Goal: Transaction & Acquisition: Purchase product/service

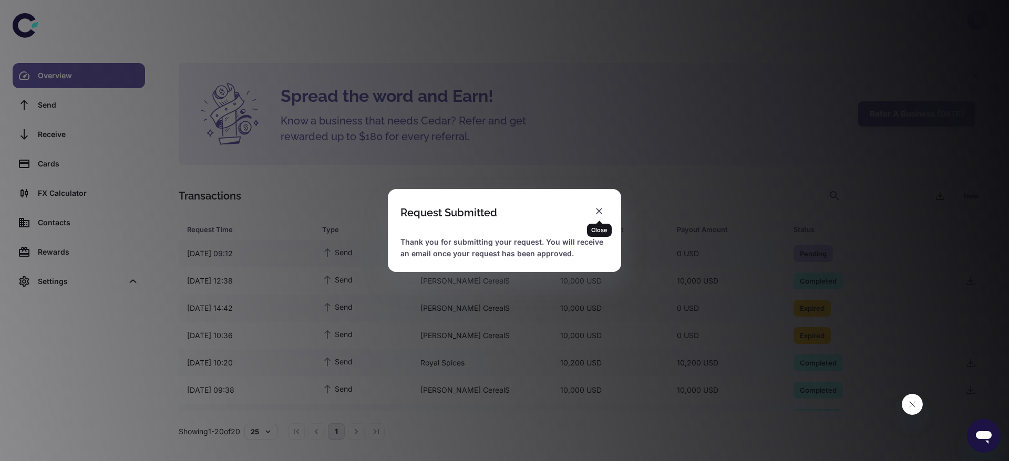
click at [594, 217] on div "Close" at bounding box center [599, 226] width 25 height 20
click at [595, 212] on icon "button" at bounding box center [599, 211] width 11 height 11
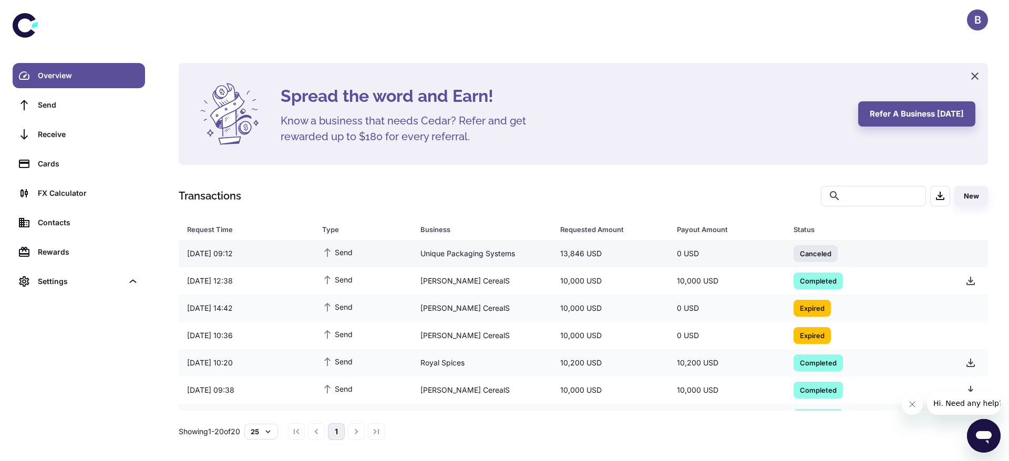
click at [428, 257] on div "Unique Packaging Systems" at bounding box center [482, 254] width 140 height 20
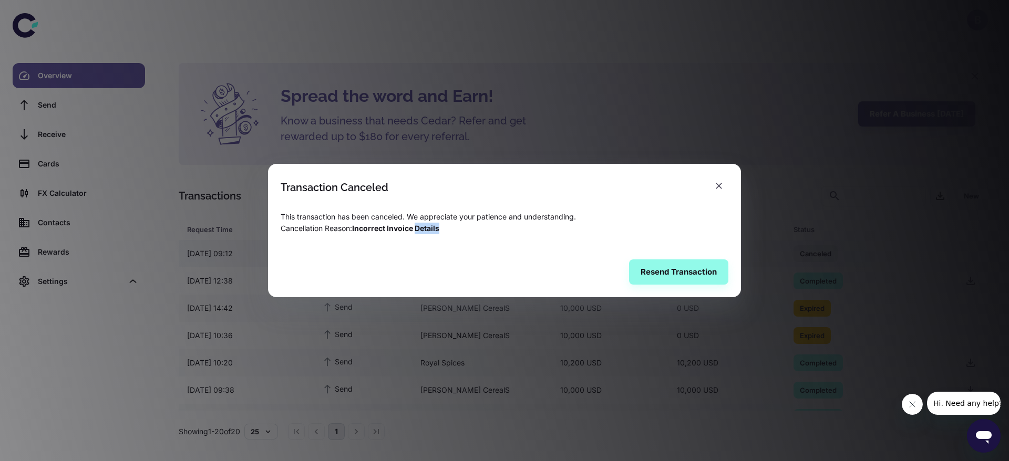
click at [428, 257] on div "Resend Transaction" at bounding box center [504, 272] width 473 height 50
click at [655, 272] on button "Resend Transaction" at bounding box center [678, 272] width 99 height 25
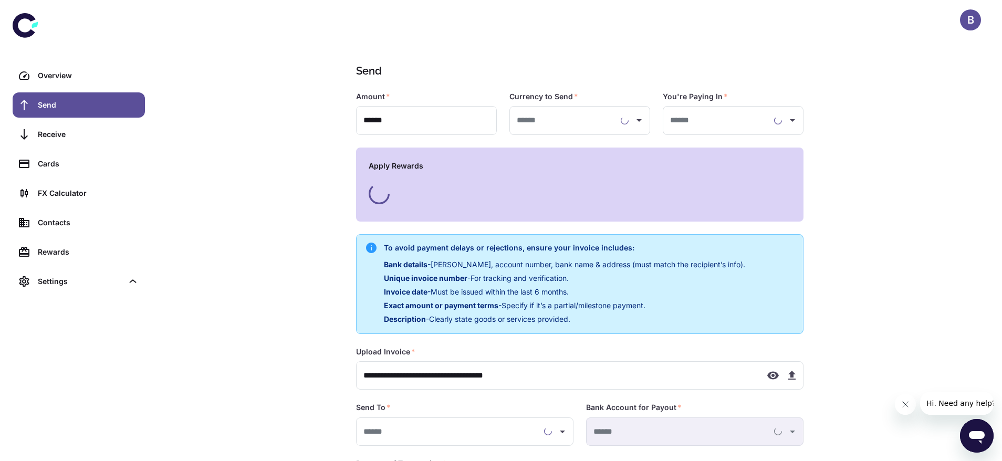
type input "**********"
click at [790, 376] on icon "button" at bounding box center [792, 375] width 13 height 13
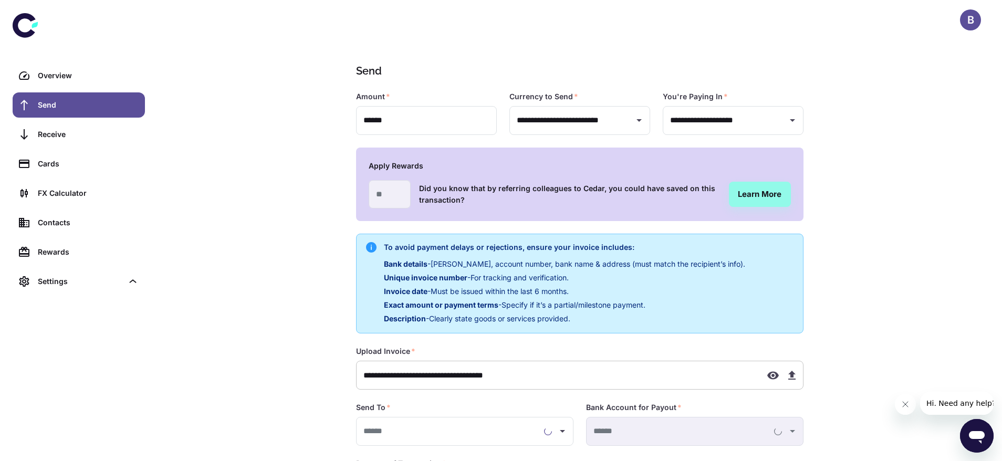
type input "**********"
click at [791, 434] on icon "Open" at bounding box center [792, 431] width 13 height 13
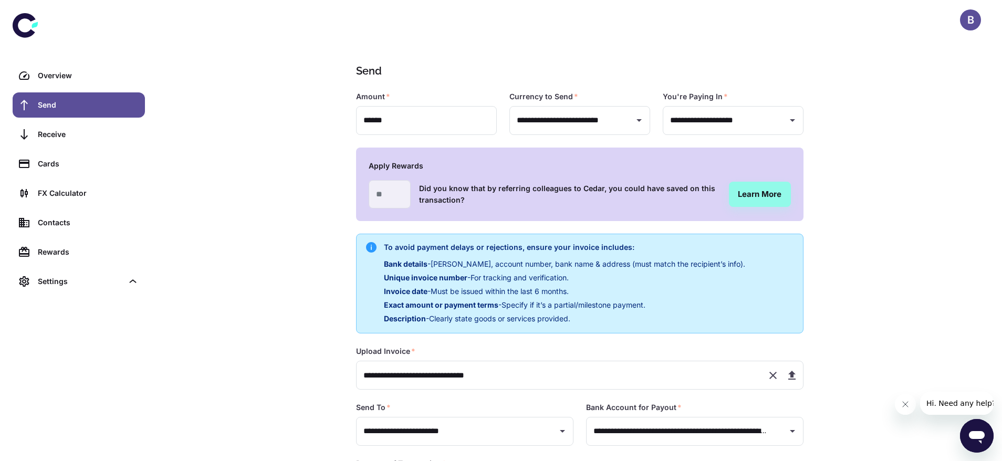
click at [927, 282] on div "**********" at bounding box center [580, 280] width 845 height 561
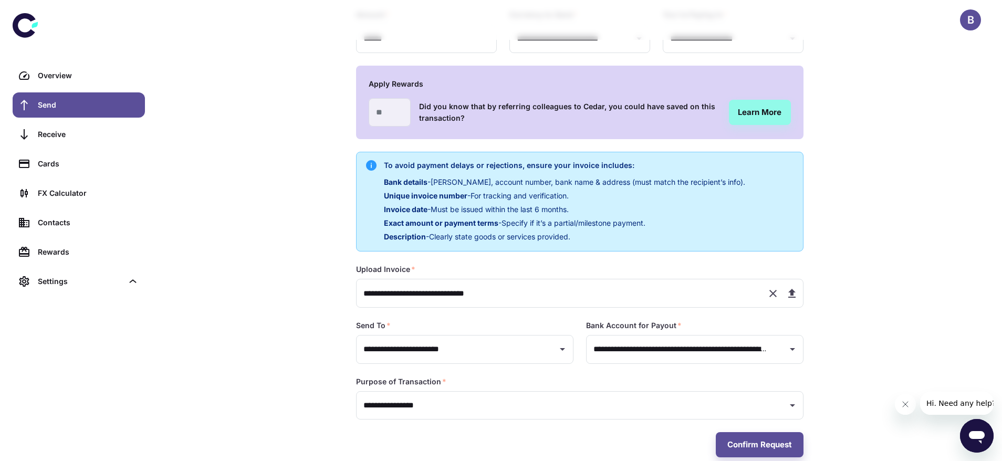
scroll to position [99, 0]
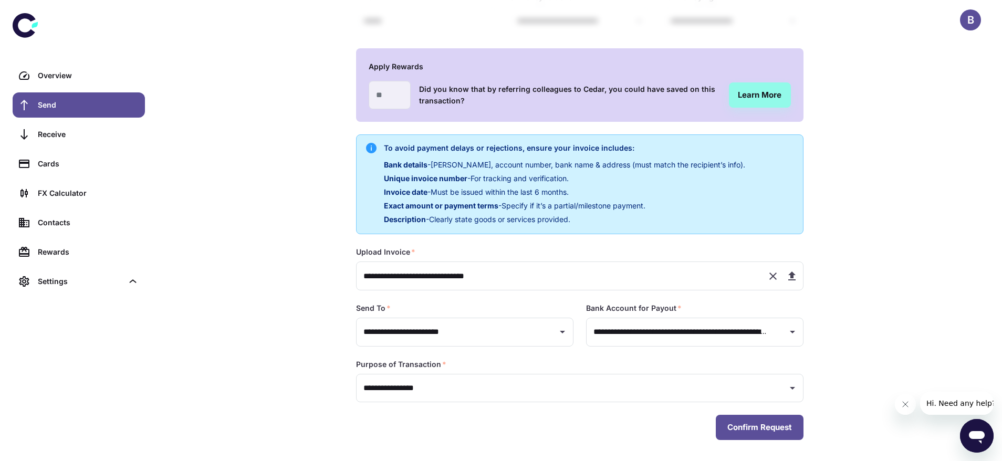
click at [744, 433] on button "Confirm Request" at bounding box center [760, 427] width 88 height 25
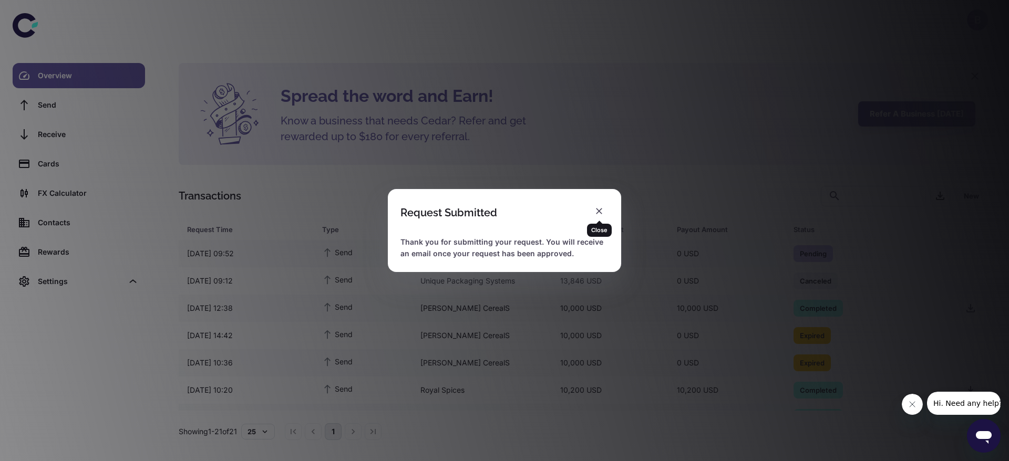
click at [601, 216] on div "Close" at bounding box center [599, 226] width 25 height 20
click at [605, 211] on button "button" at bounding box center [598, 211] width 19 height 19
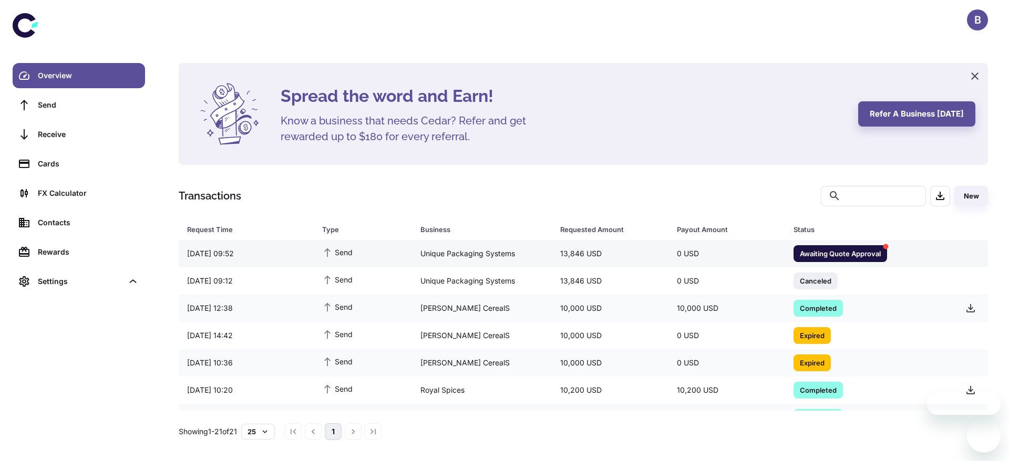
click at [423, 257] on div "Unique Packaging Systems" at bounding box center [482, 254] width 140 height 20
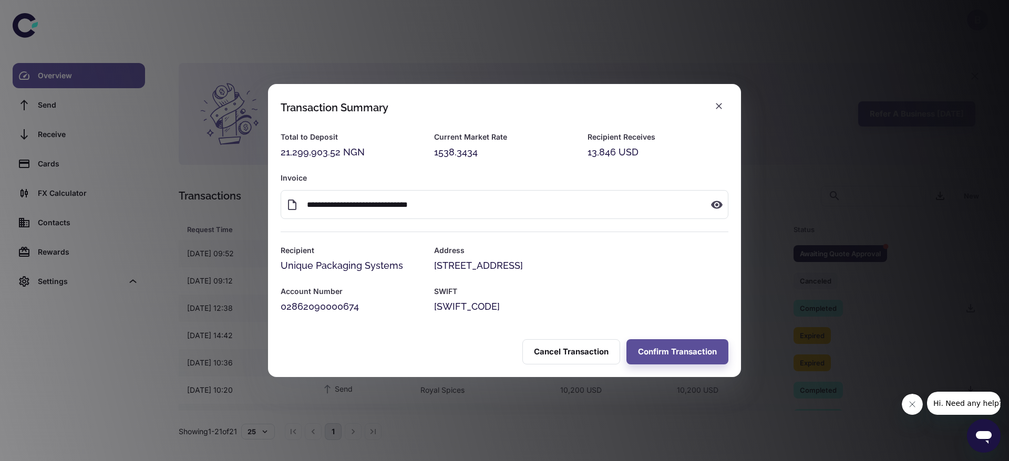
click at [641, 337] on div "Cancel Transaction Confirm Transaction" at bounding box center [504, 352] width 473 height 50
click at [645, 344] on button "Confirm Transaction" at bounding box center [677, 351] width 102 height 25
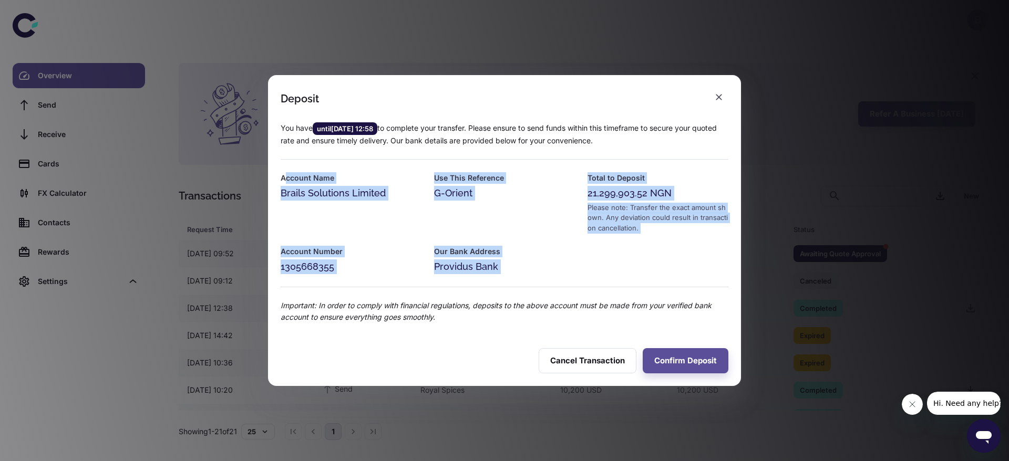
drag, startPoint x: 516, startPoint y: 279, endPoint x: 287, endPoint y: 168, distance: 254.2
click at [287, 168] on div "You have until 02/09/2025 12:58 to complete your transfer. Please ensure to sen…" at bounding box center [498, 217] width 460 height 214
copy div "ccount Name Brails Solutions Limited Use This Reference G-Orient Total to Depos…"
